Goal: Task Accomplishment & Management: Manage account settings

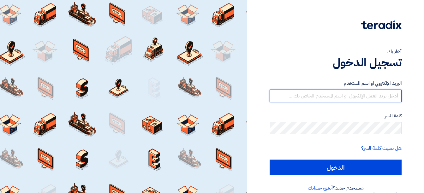
drag, startPoint x: 0, startPoint y: 0, endPoint x: 345, endPoint y: 97, distance: 358.2
click at [345, 97] on input "text" at bounding box center [336, 96] width 132 height 13
type input "[EMAIL_ADDRESS][DOMAIN_NAME]"
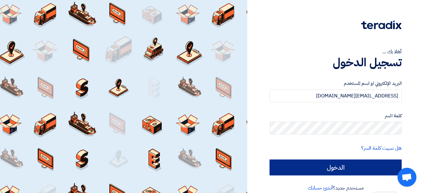
click at [332, 173] on input "الدخول" at bounding box center [336, 168] width 132 height 16
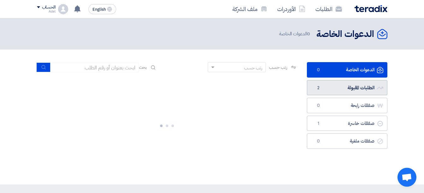
click at [339, 89] on link "الطلبات المقبولة الطلبات المقبولة 2" at bounding box center [347, 87] width 81 height 15
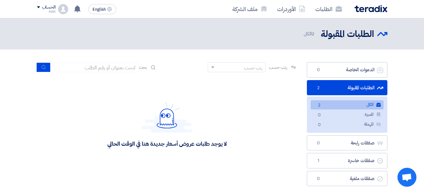
click at [332, 104] on link "الكل الكل 2" at bounding box center [347, 105] width 73 height 9
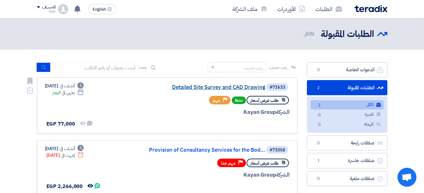
click at [244, 86] on link "Detailed Site Survey and CAD Drawing" at bounding box center [202, 88] width 126 height 6
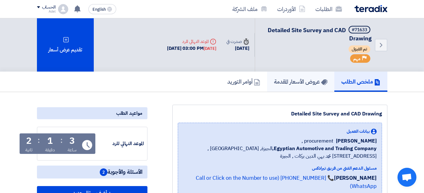
click at [291, 82] on h5 "عروض الأسعار المقدمة" at bounding box center [300, 81] width 53 height 7
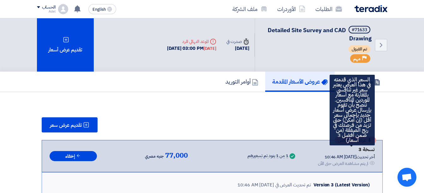
drag, startPoint x: 354, startPoint y: 142, endPoint x: 356, endPoint y: 137, distance: 5.2
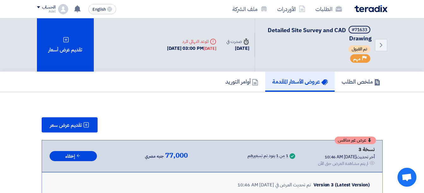
click at [361, 60] on div "Priority مهم" at bounding box center [361, 58] width 20 height 9
click at [360, 52] on span "تم القبول" at bounding box center [360, 50] width 22 height 8
click at [383, 44] on icon "Back" at bounding box center [382, 45] width 8 height 8
